Goal: Navigation & Orientation: Find specific page/section

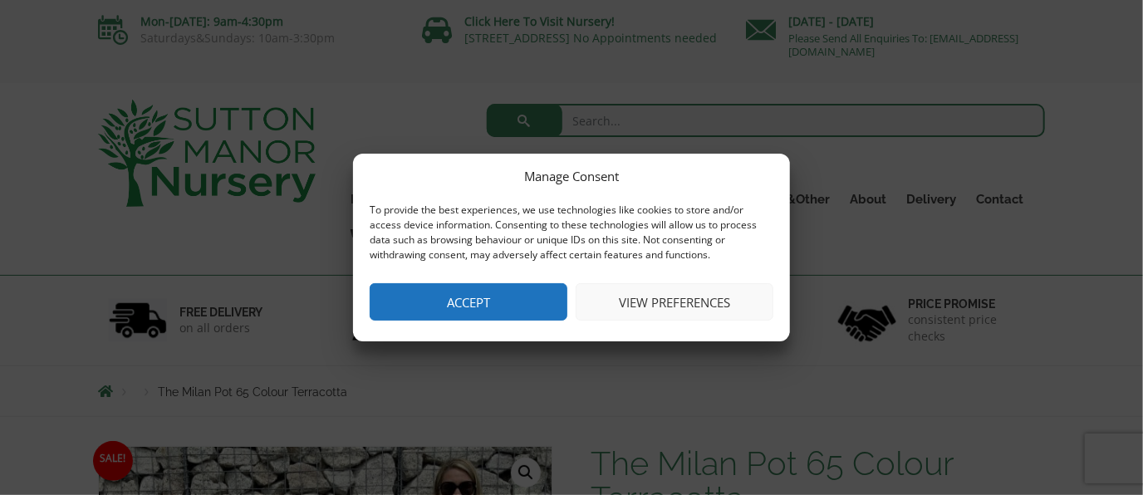
click at [474, 291] on button "Accept" at bounding box center [469, 301] width 198 height 37
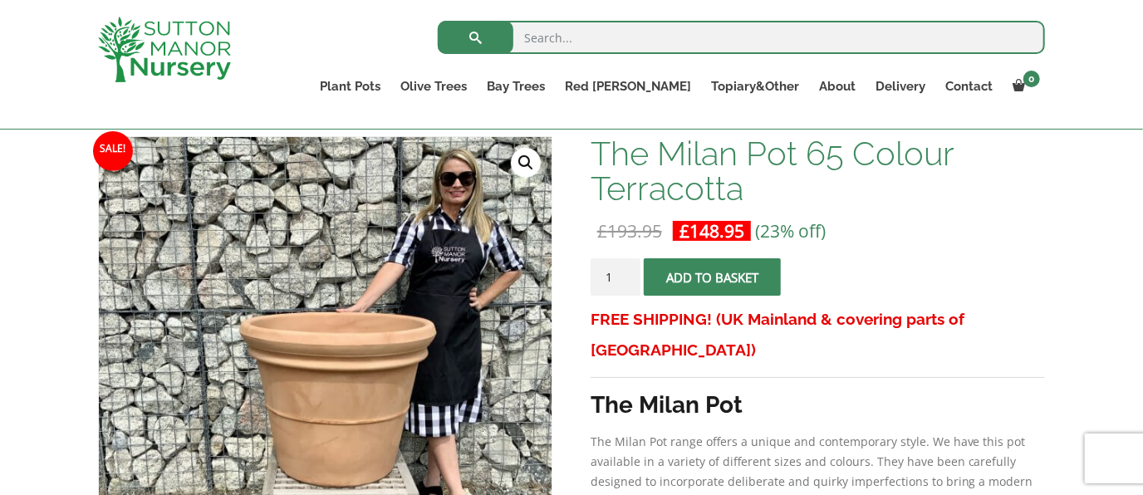
scroll to position [245, 0]
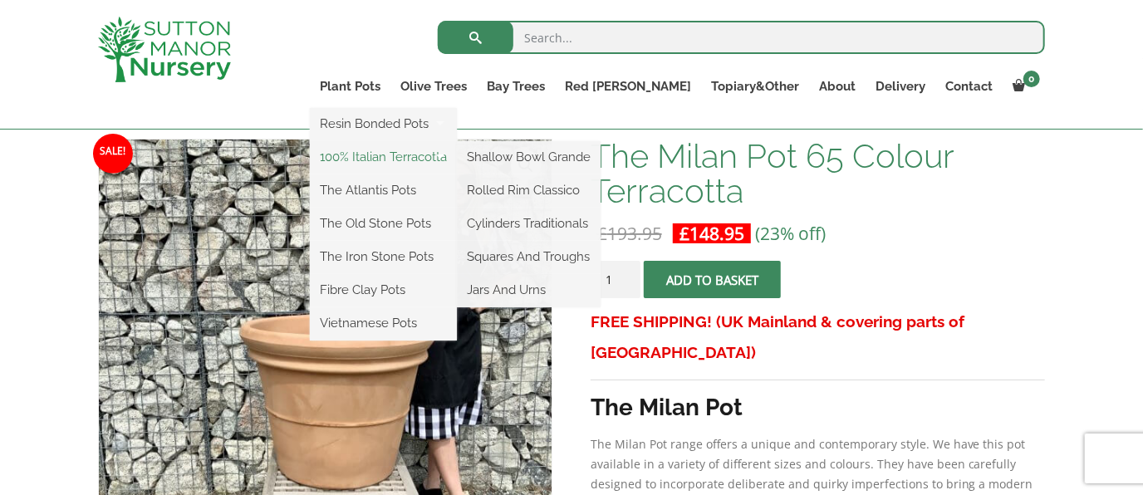
click at [429, 159] on link "100% Italian Terracotta" at bounding box center [383, 157] width 147 height 25
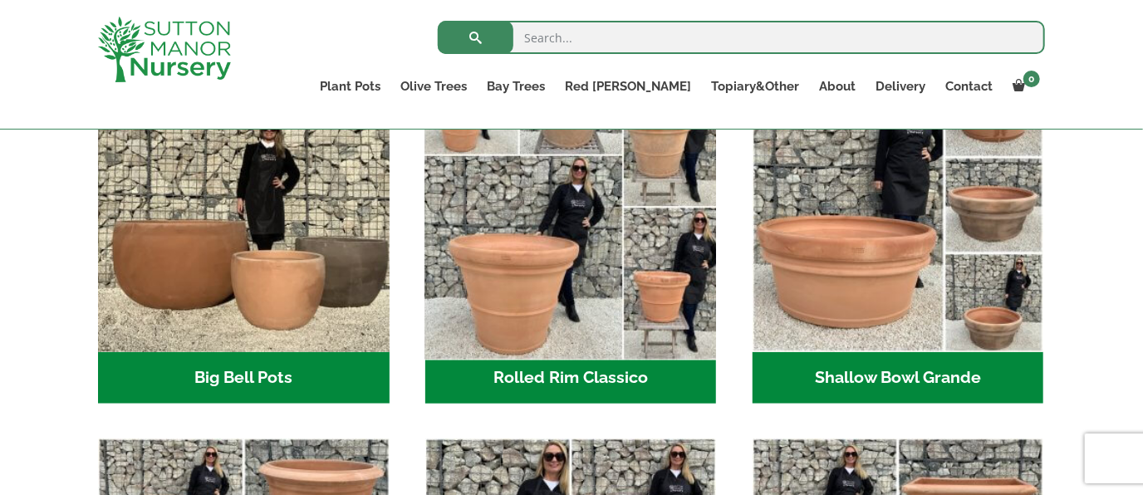
scroll to position [601, 0]
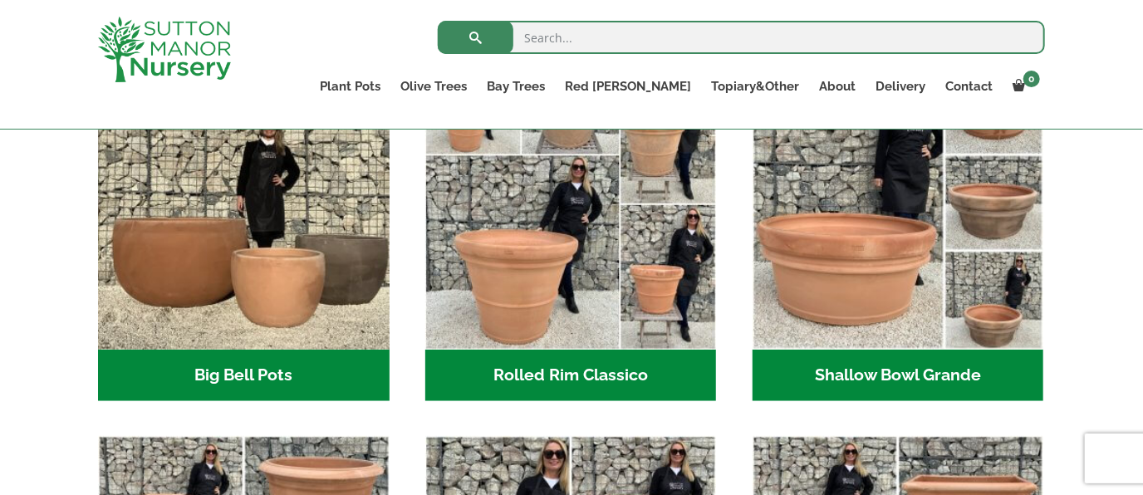
click at [521, 385] on h2 "Rolled Rim Classico (7)" at bounding box center [571, 375] width 292 height 51
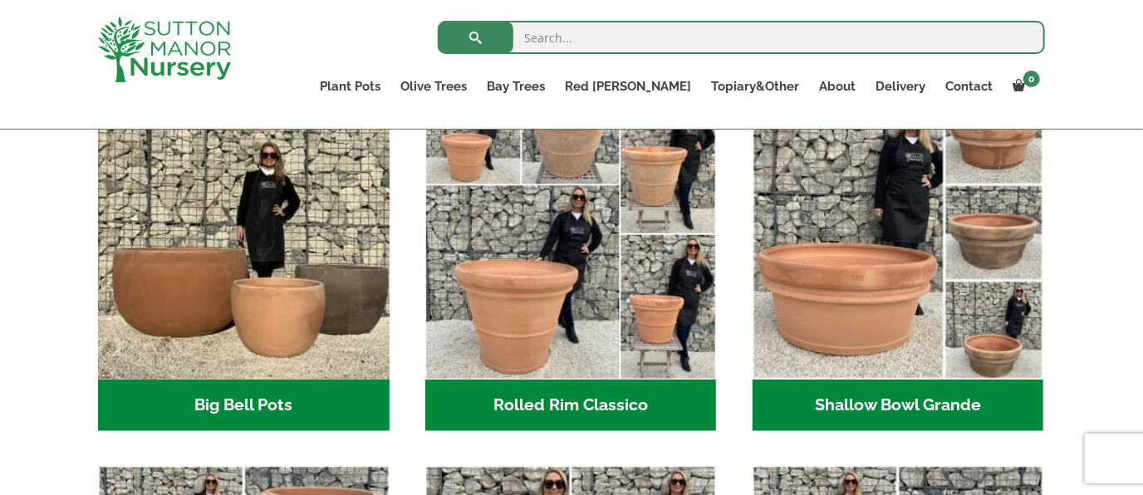
scroll to position [601, 0]
